Goal: Information Seeking & Learning: Find specific fact

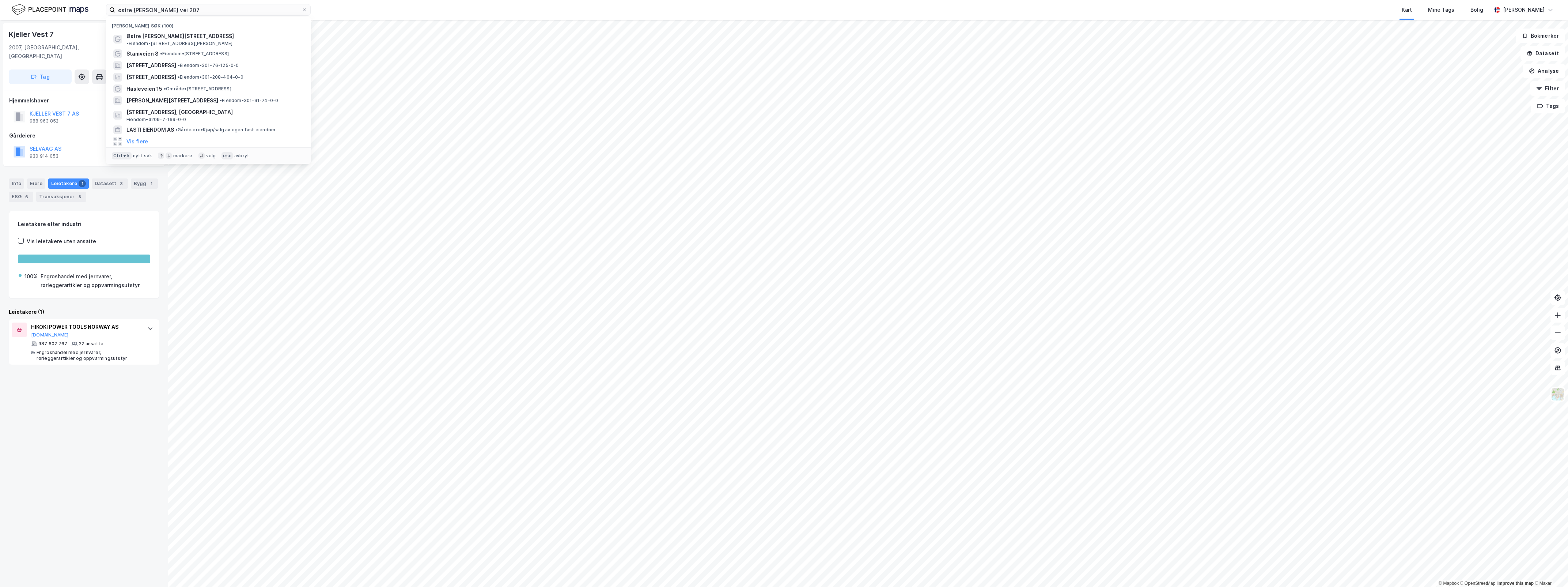
drag, startPoint x: 113, startPoint y: 6, endPoint x: 47, endPoint y: 1, distance: 66.2
click at [48, 1] on div "østre [PERSON_NAME] vei 207 Nylige søk (100) Østre [PERSON_NAME] vei 207 • Eien…" at bounding box center [784, 10] width 1568 height 19
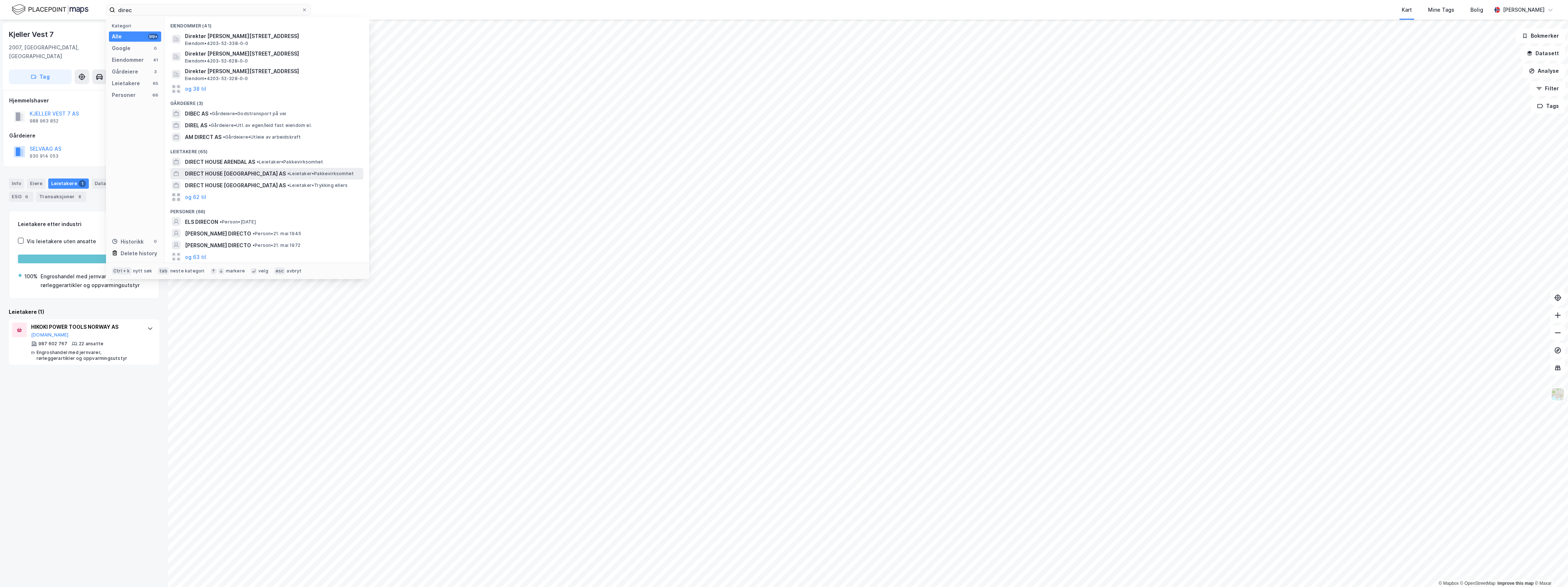
click at [251, 169] on div "DIRECT HOUSE [GEOGRAPHIC_DATA] AS • Leietaker • Pakkevirksomhet" at bounding box center [273, 174] width 177 height 9
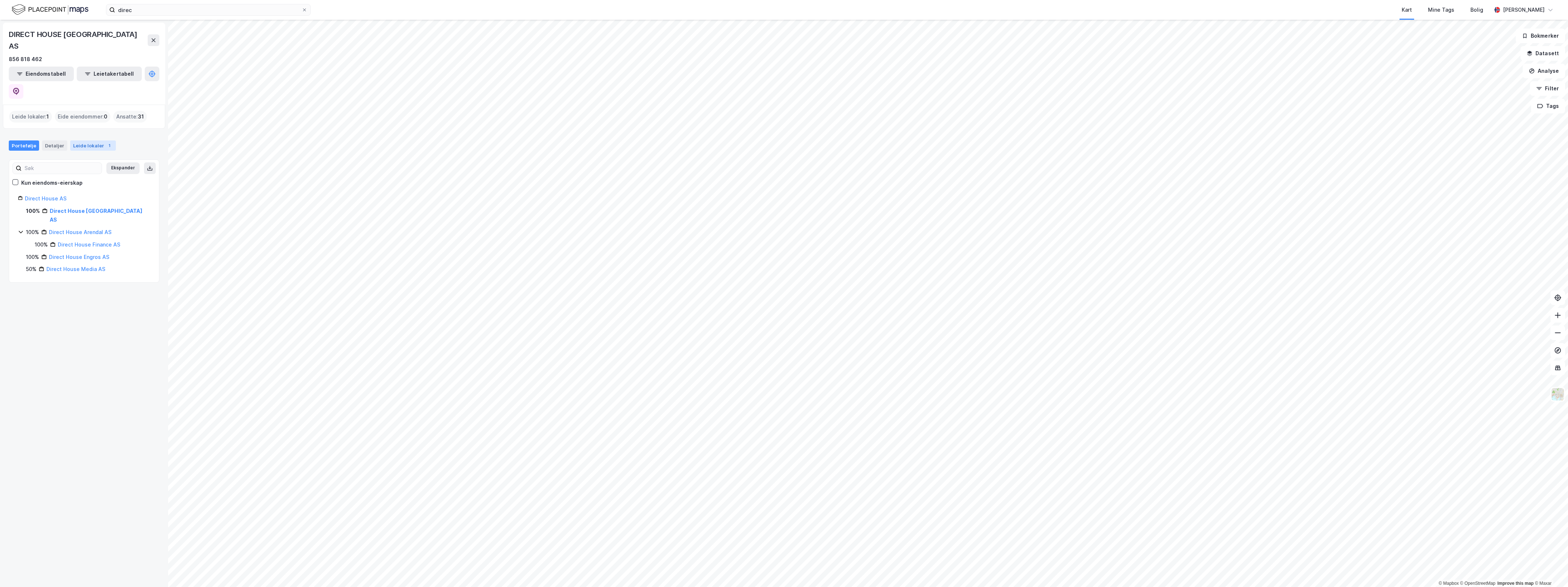
click at [83, 141] on div "Leide lokaler 1" at bounding box center [93, 146] width 46 height 10
click at [188, 2] on div "direc Kart Mine Tags [PERSON_NAME]" at bounding box center [784, 10] width 1568 height 19
click at [191, 19] on div "direc Kart Mine Tags [PERSON_NAME]" at bounding box center [784, 10] width 1568 height 19
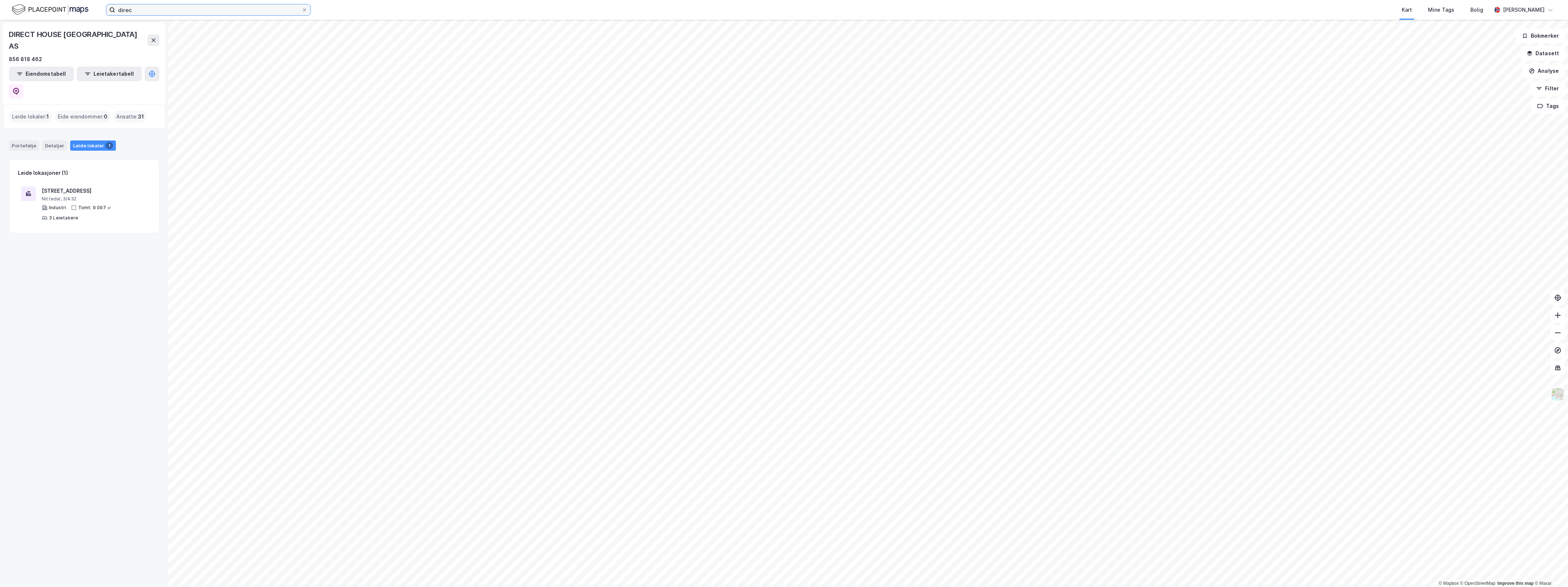
click at [189, 12] on input "direc" at bounding box center [208, 10] width 186 height 11
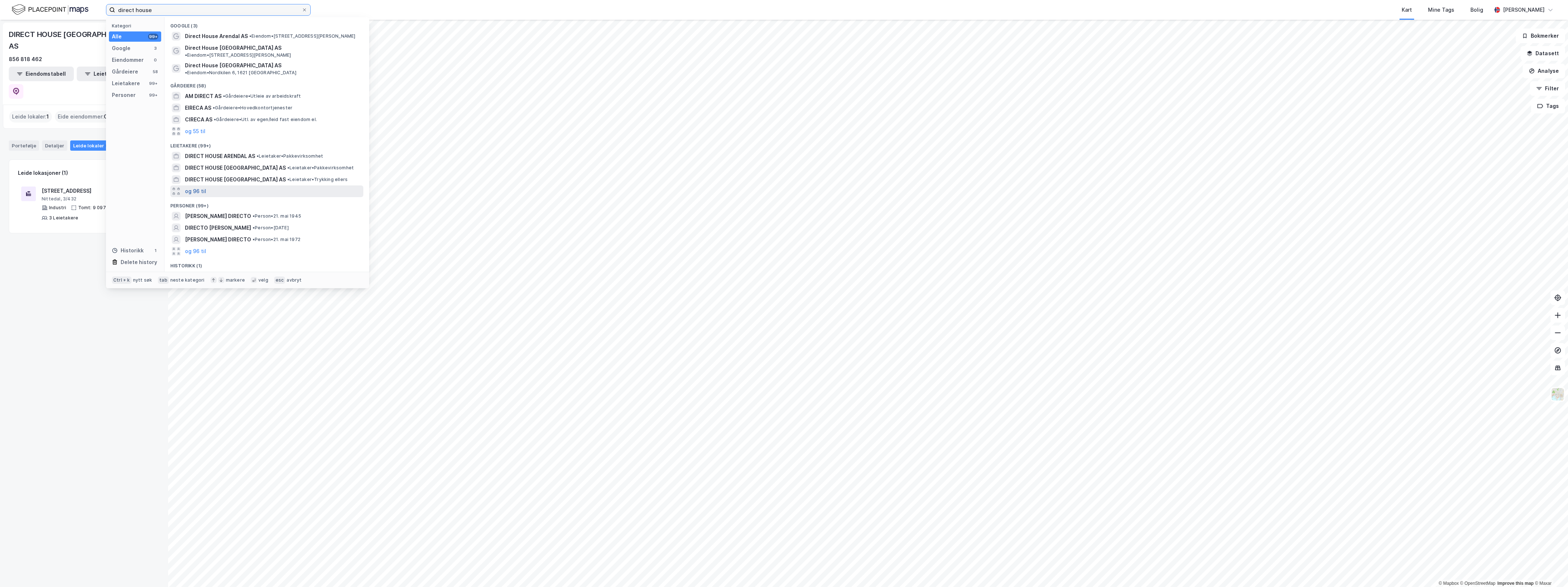
type input "direct house"
click at [196, 187] on button "og 96 til" at bounding box center [195, 191] width 21 height 9
click at [209, 187] on span "DIRECT HOUSE AS" at bounding box center [208, 191] width 46 height 9
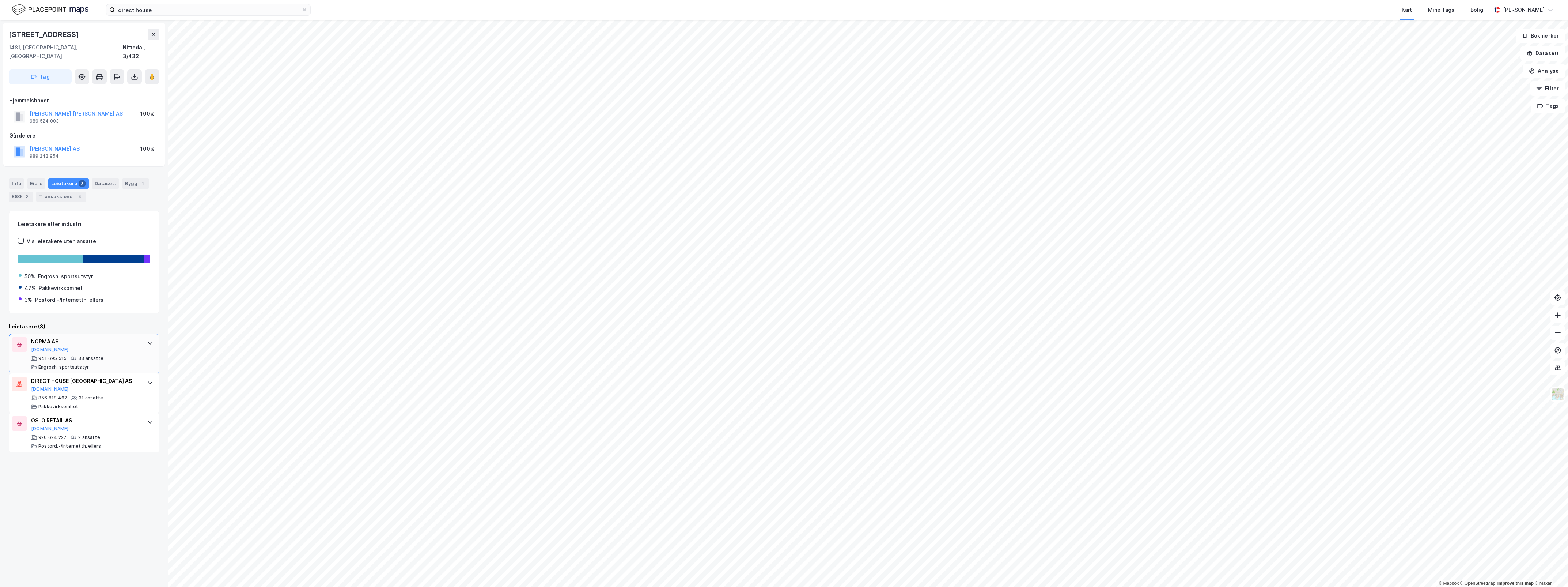
click at [91, 340] on div "[PERSON_NAME] AS [DOMAIN_NAME]" at bounding box center [85, 345] width 109 height 15
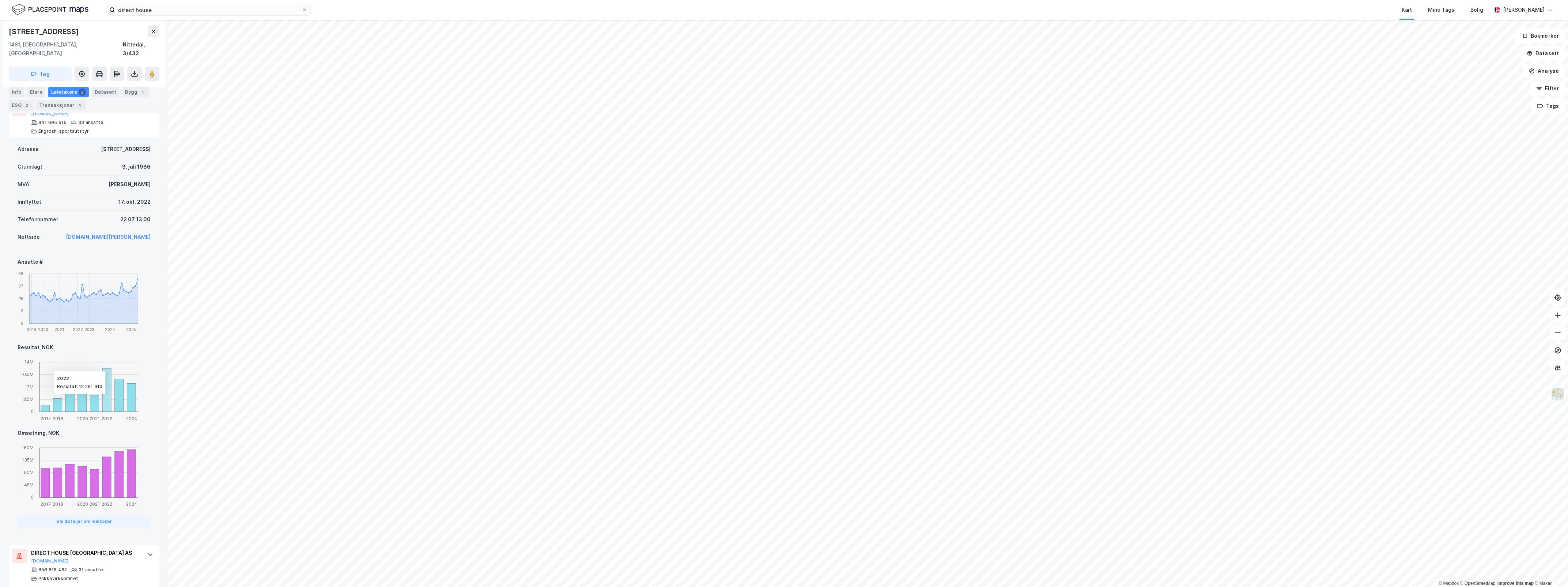
scroll to position [273, 0]
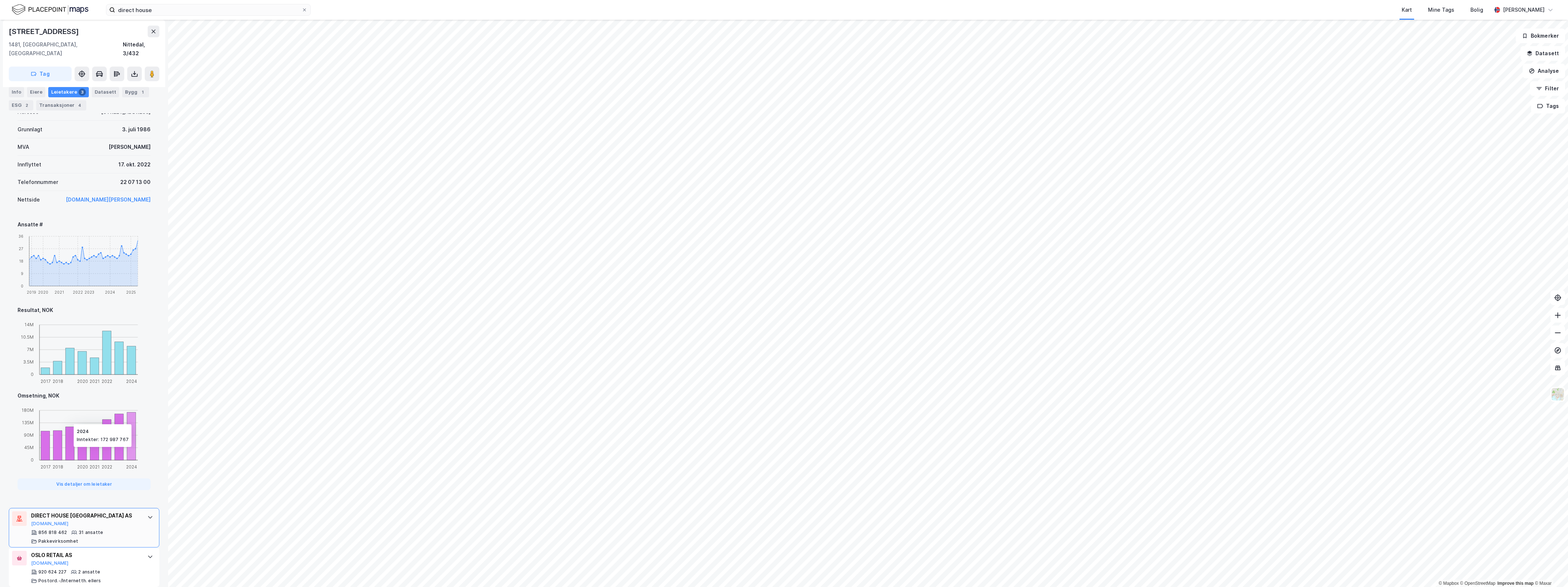
click at [94, 519] on div "DIRECT HOUSE [GEOGRAPHIC_DATA] AS [DOMAIN_NAME] 856 818 462 31 ansatte Pakkevir…" at bounding box center [85, 527] width 109 height 33
